Goal: Task Accomplishment & Management: Manage account settings

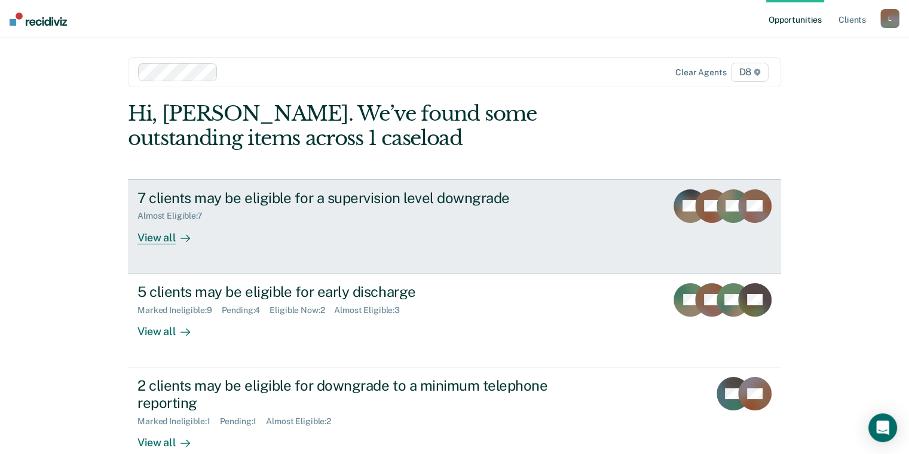
click at [255, 228] on div "7 clients may be eligible for a supervision level downgrade Almost Eligible : 7…" at bounding box center [361, 216] width 448 height 55
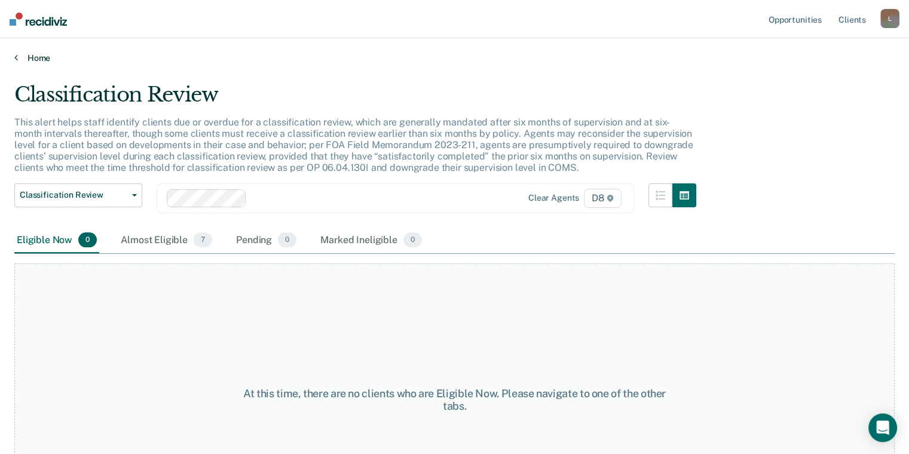
click at [30, 55] on link "Home" at bounding box center [454, 58] width 880 height 11
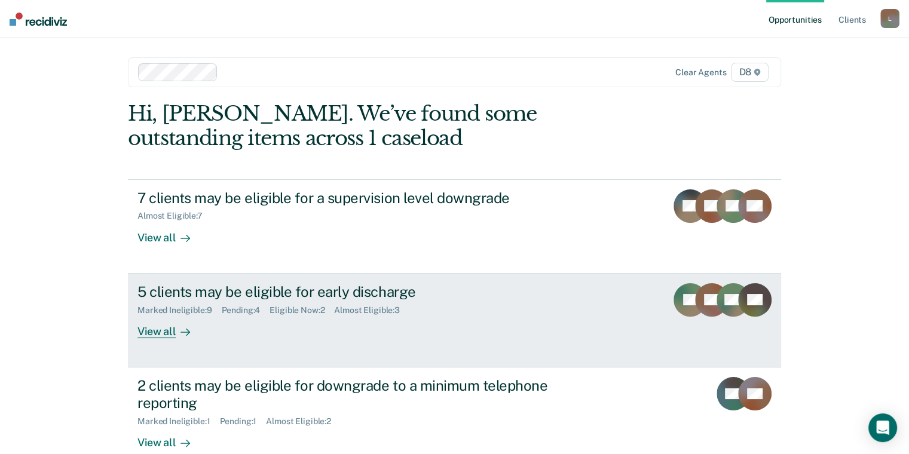
click at [318, 338] on link "5 clients may be eligible for early discharge Marked Ineligible : 9 Pending : 4…" at bounding box center [454, 321] width 653 height 94
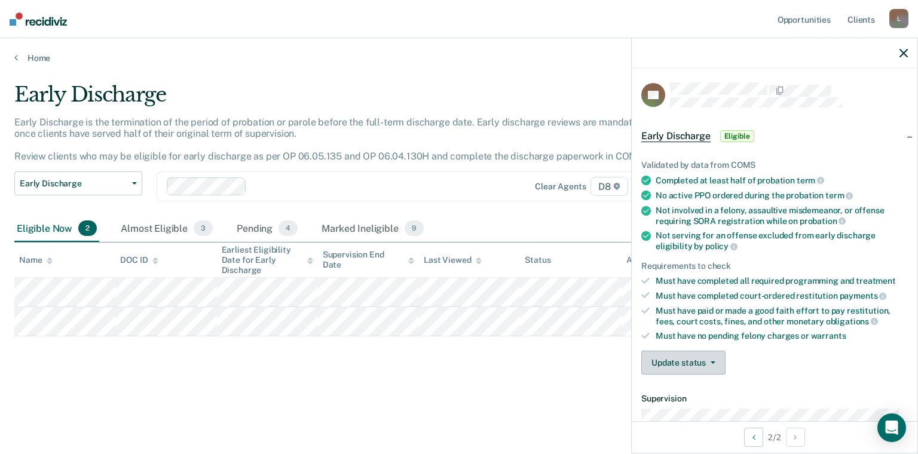
click at [697, 362] on button "Update status" at bounding box center [683, 363] width 84 height 24
click at [703, 404] on button "Mark Ineligible" at bounding box center [698, 410] width 115 height 19
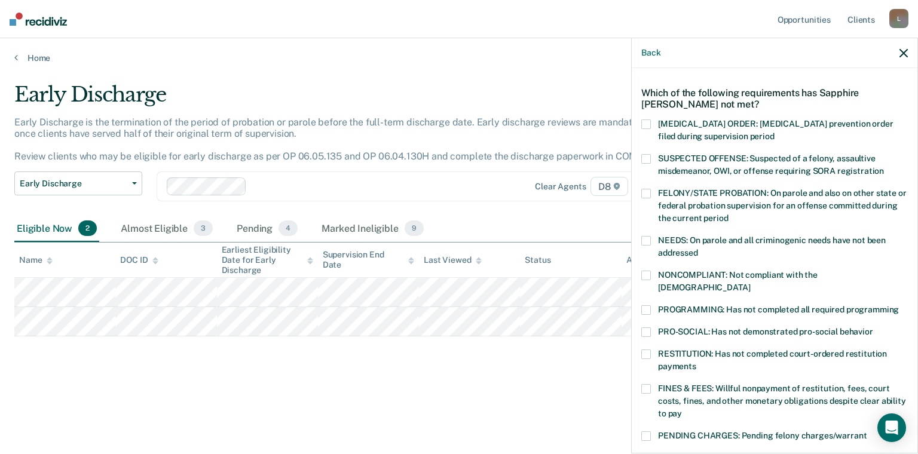
scroll to position [60, 0]
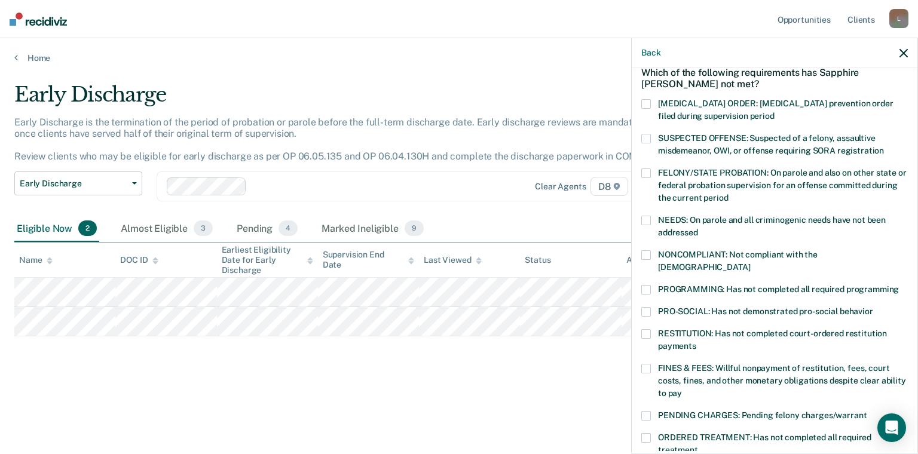
click at [648, 329] on span at bounding box center [646, 334] width 10 height 10
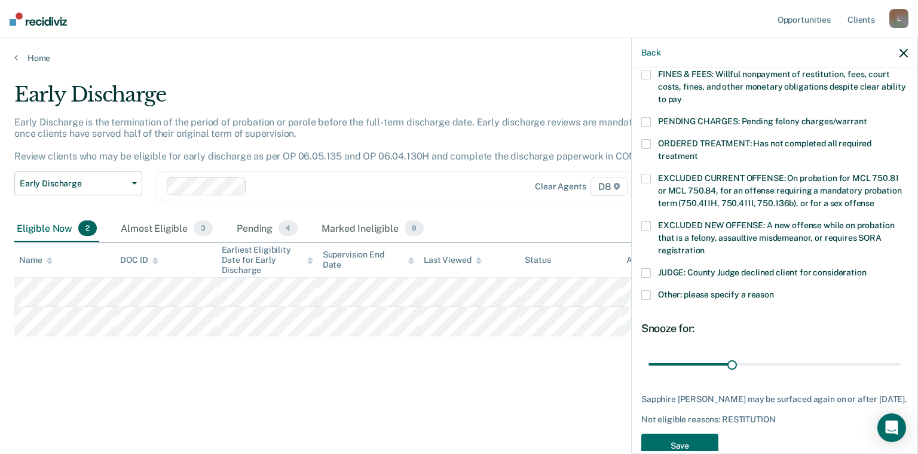
scroll to position [378, 0]
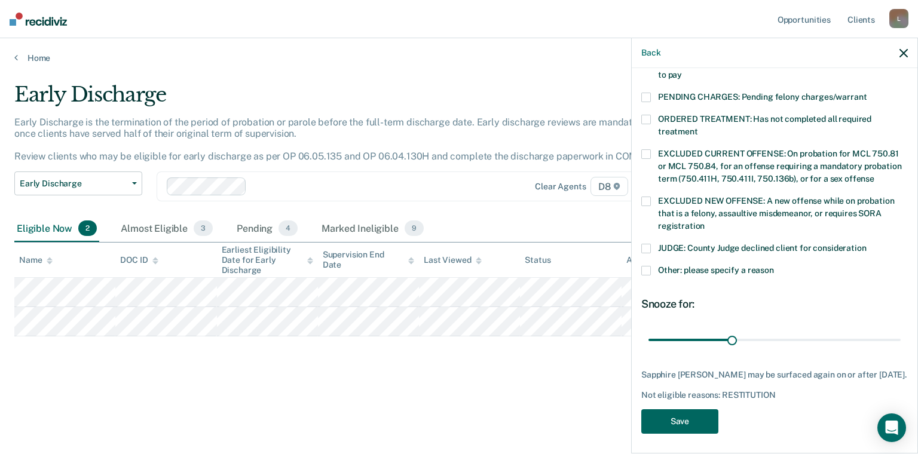
click at [685, 412] on button "Save" at bounding box center [679, 421] width 77 height 24
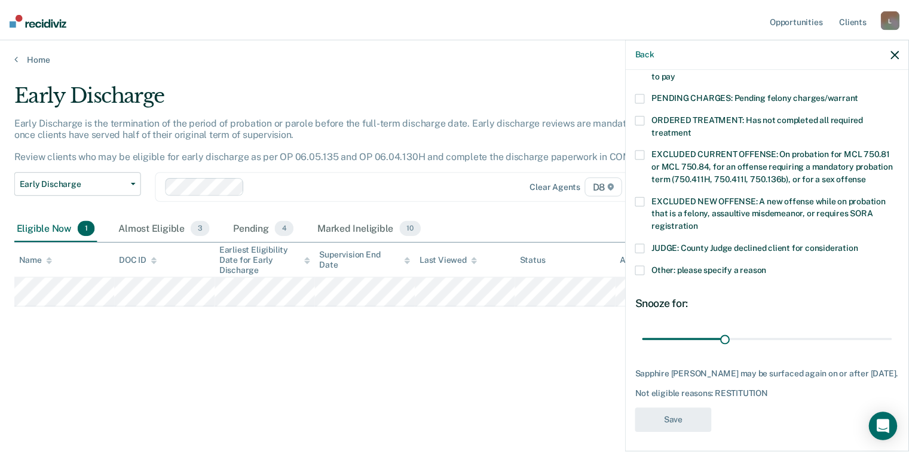
scroll to position [301, 0]
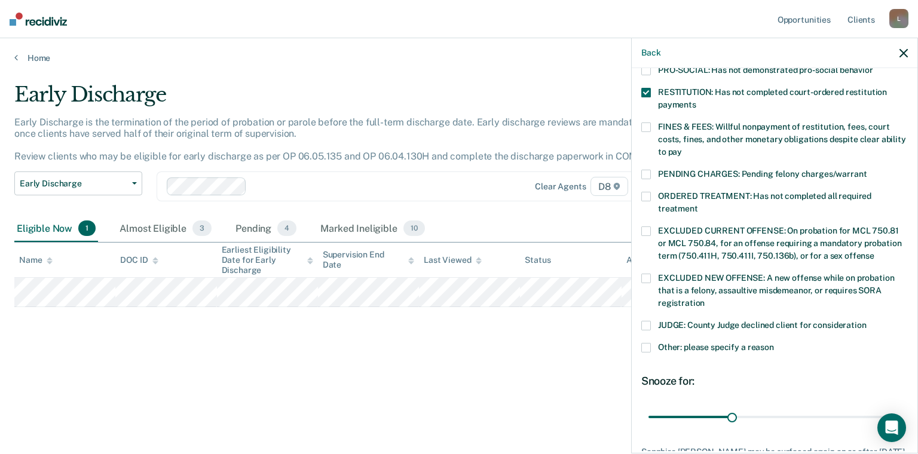
click at [335, 366] on div "Early Discharge Early Discharge is the termination of the period of probation o…" at bounding box center [458, 242] width 889 height 320
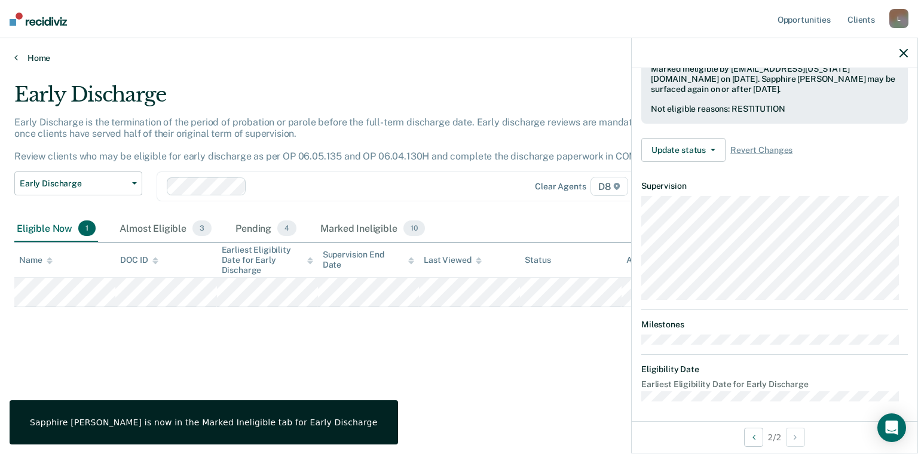
click at [33, 55] on link "Home" at bounding box center [458, 58] width 889 height 11
